Goal: Find specific page/section: Locate a particular part of the current website

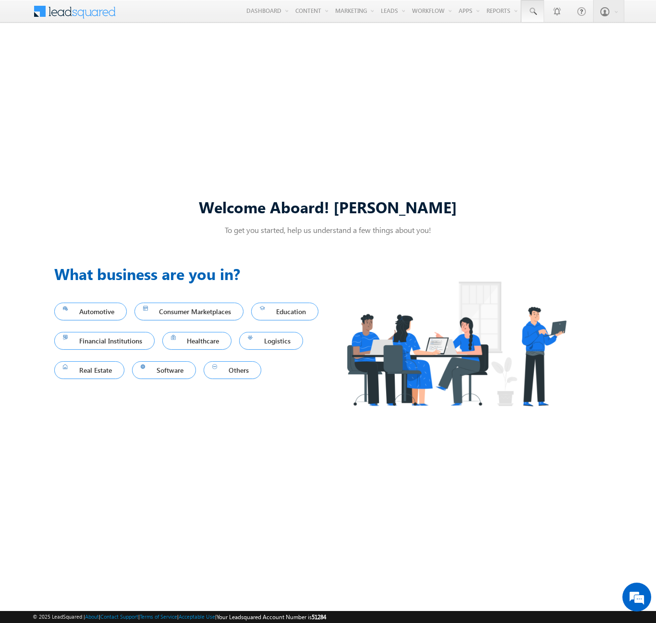
click at [532, 12] on span at bounding box center [533, 12] width 10 height 10
type input "8971011771"
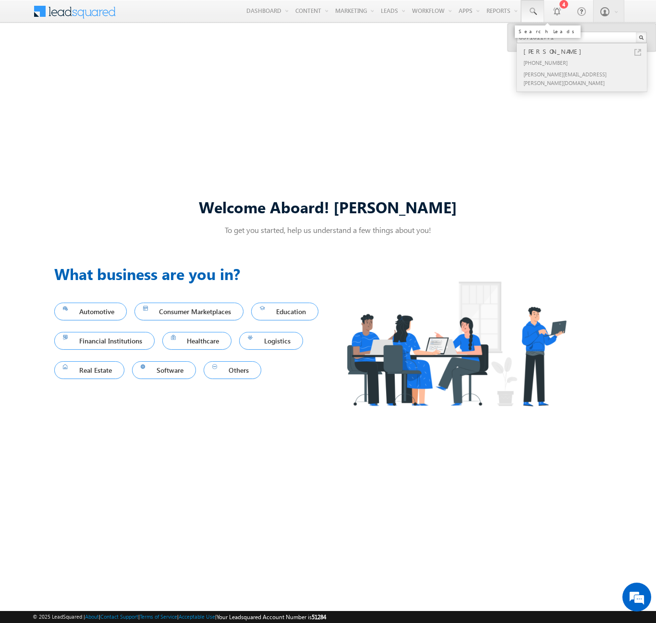
click at [586, 51] on div "[PERSON_NAME]" at bounding box center [586, 51] width 129 height 11
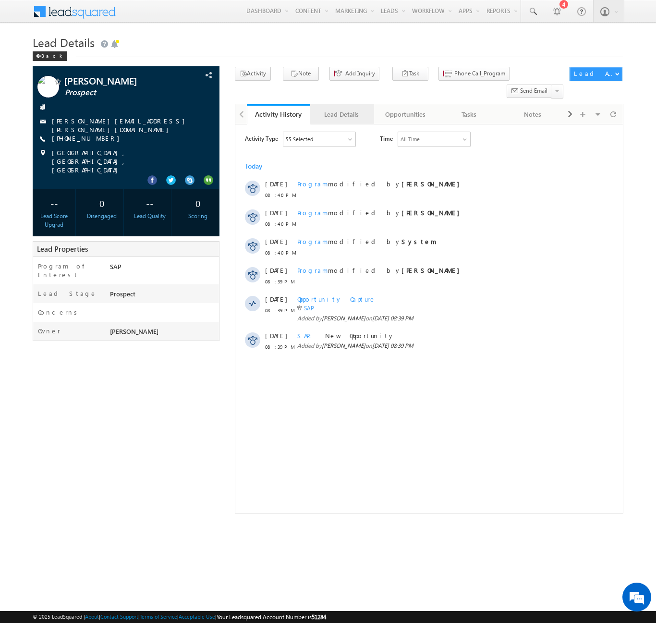
click at [342, 109] on div "Lead Details" at bounding box center [341, 115] width 47 height 12
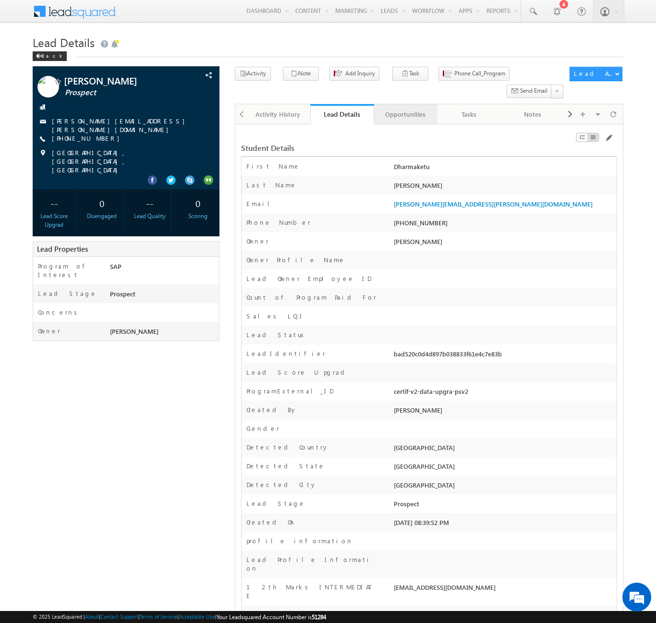
click at [405, 109] on div "Opportunities" at bounding box center [405, 115] width 47 height 12
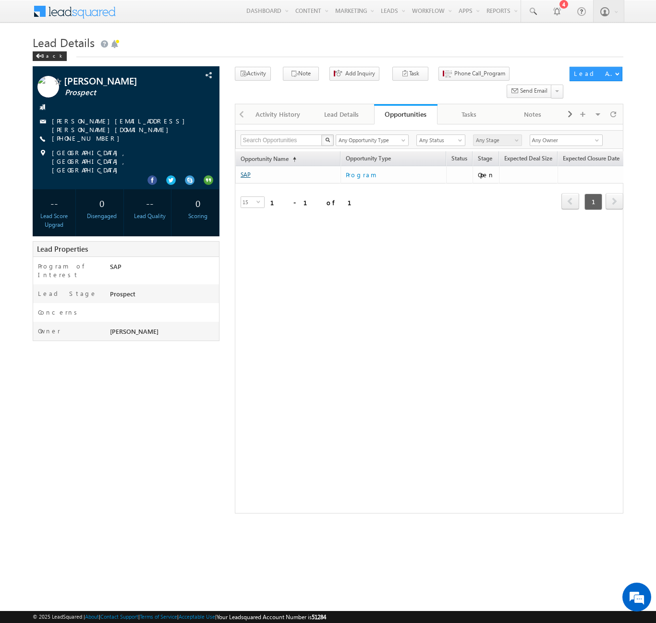
click at [245, 171] on link "SAP" at bounding box center [246, 174] width 10 height 7
